Goal: Task Accomplishment & Management: Manage account settings

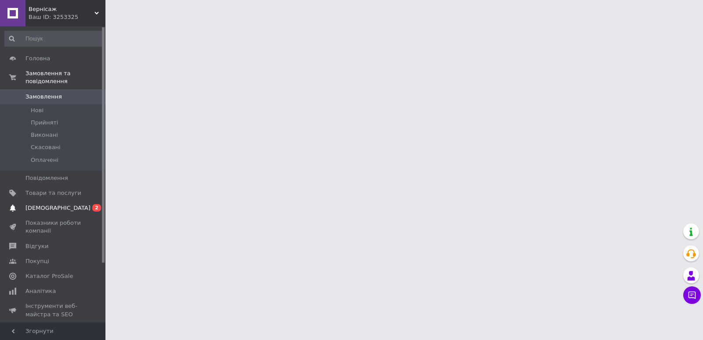
click at [65, 204] on span "[DEMOGRAPHIC_DATA]" at bounding box center [53, 208] width 56 height 8
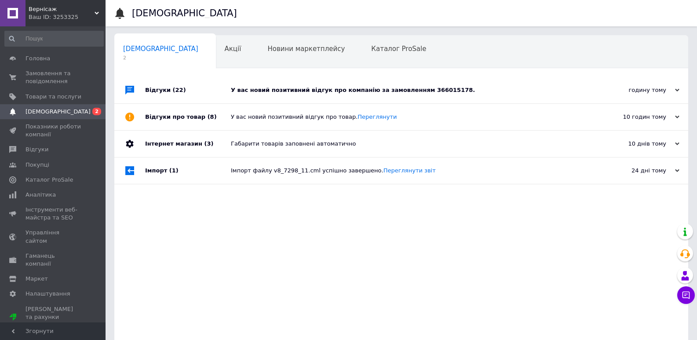
click at [455, 89] on div "У вас новий позитивний відгук про компанію за замовленням 366015178." at bounding box center [411, 90] width 360 height 8
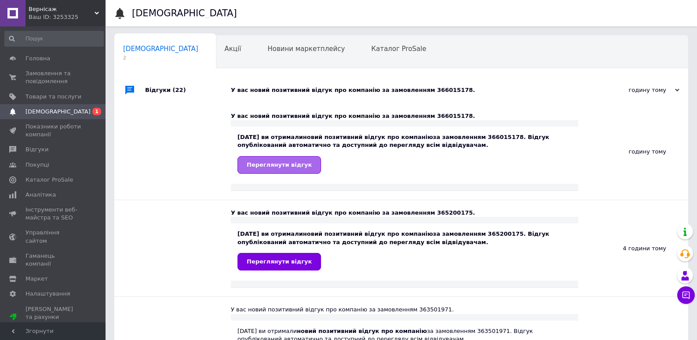
click at [276, 165] on span "Переглянути відгук" at bounding box center [279, 164] width 65 height 7
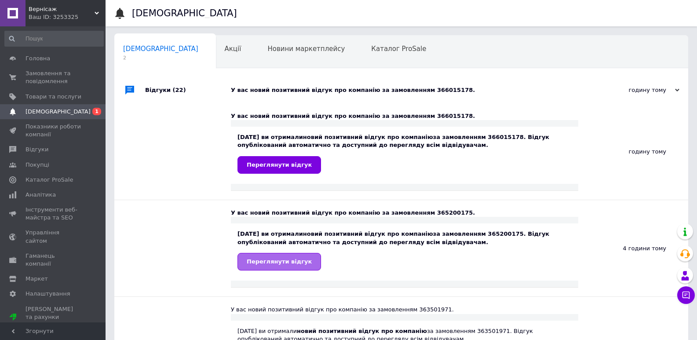
click at [292, 267] on link "Переглянути відгук" at bounding box center [278, 262] width 83 height 18
click at [62, 96] on span "Товари та послуги" at bounding box center [53, 97] width 56 height 8
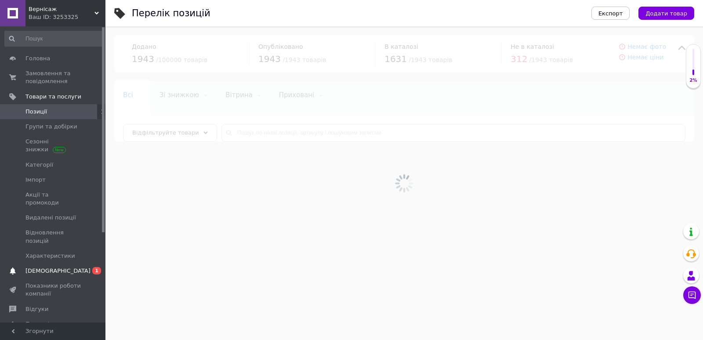
click at [57, 267] on span "[DEMOGRAPHIC_DATA]" at bounding box center [57, 271] width 65 height 8
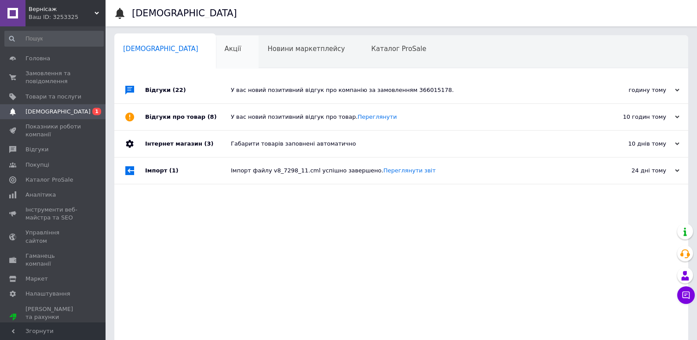
click at [225, 49] on span "Акції" at bounding box center [233, 49] width 17 height 8
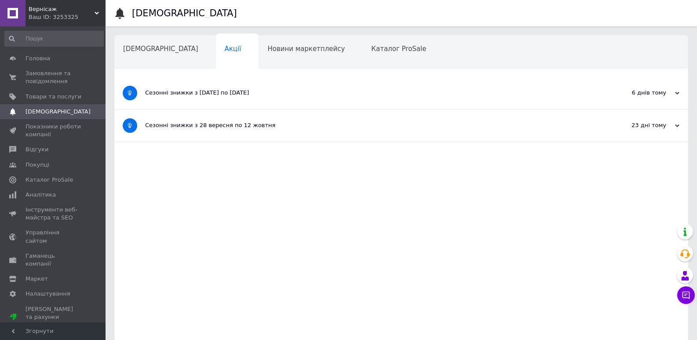
drag, startPoint x: 198, startPoint y: 49, endPoint x: 271, endPoint y: 46, distance: 72.6
click at [271, 46] on span "Новини маркетплейсу" at bounding box center [305, 49] width 77 height 8
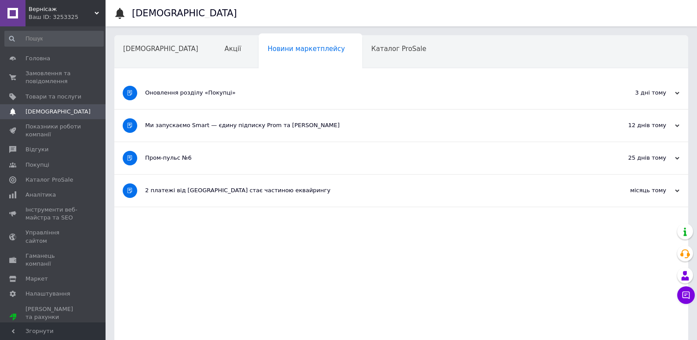
click at [371, 50] on span "Каталог ProSale" at bounding box center [398, 49] width 55 height 8
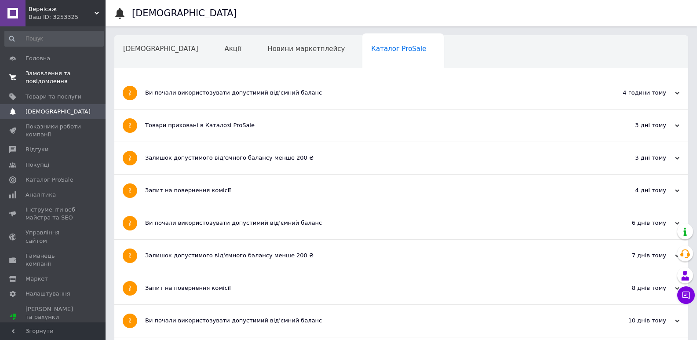
click at [52, 71] on span "Замовлення та повідомлення" at bounding box center [53, 77] width 56 height 16
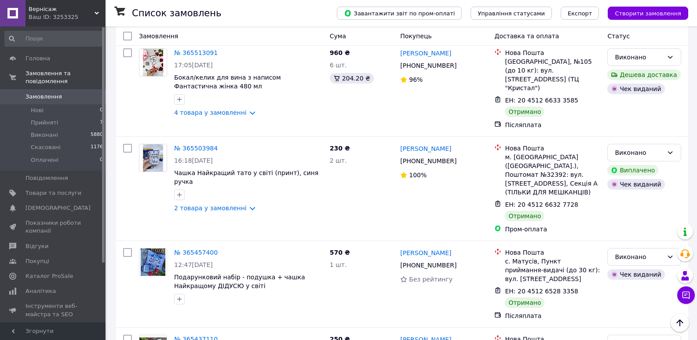
scroll to position [2241, 0]
